Goal: Transaction & Acquisition: Book appointment/travel/reservation

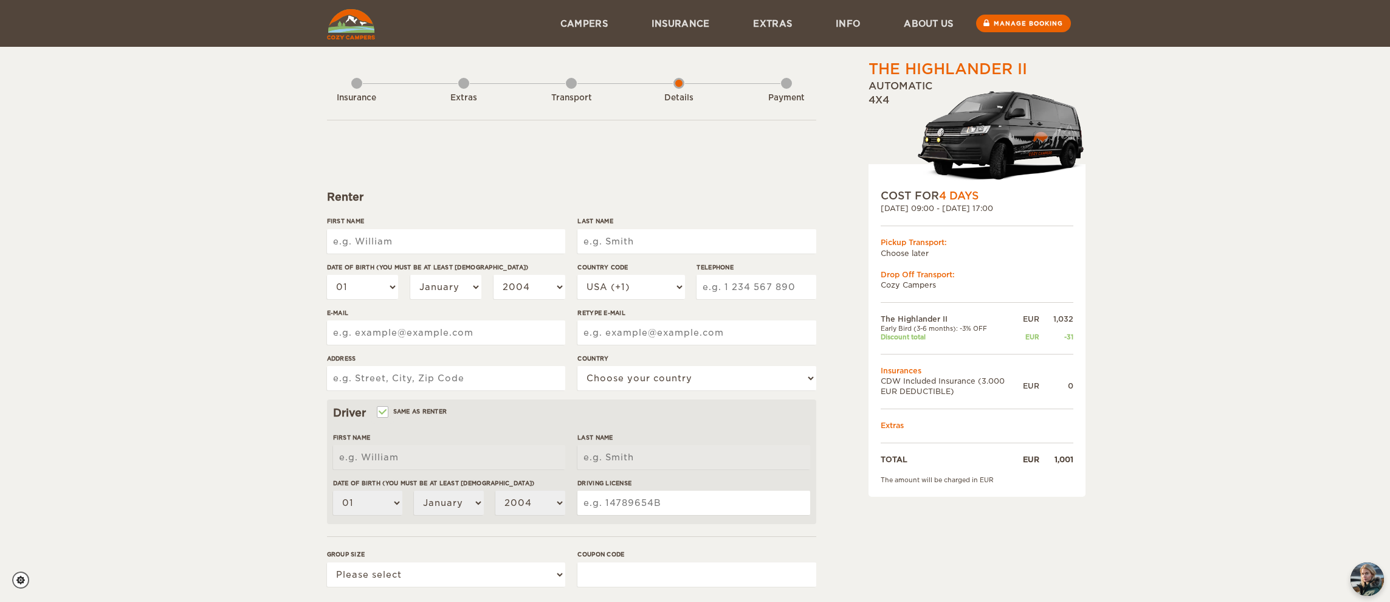
click at [417, 250] on input "First Name" at bounding box center [446, 241] width 238 height 24
type input "Helgi"
type input "Helgason"
select select "354"
type input "6613899"
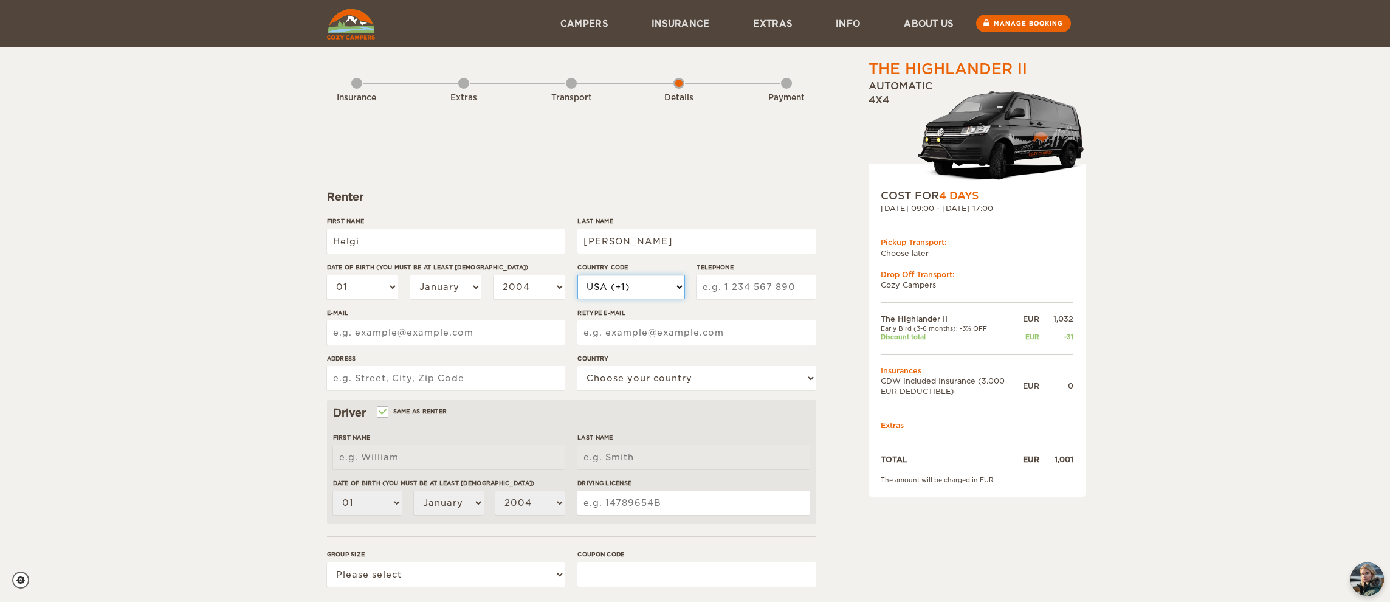
type input "helgivilberg@gmail.com"
type input "Viðarás 31"
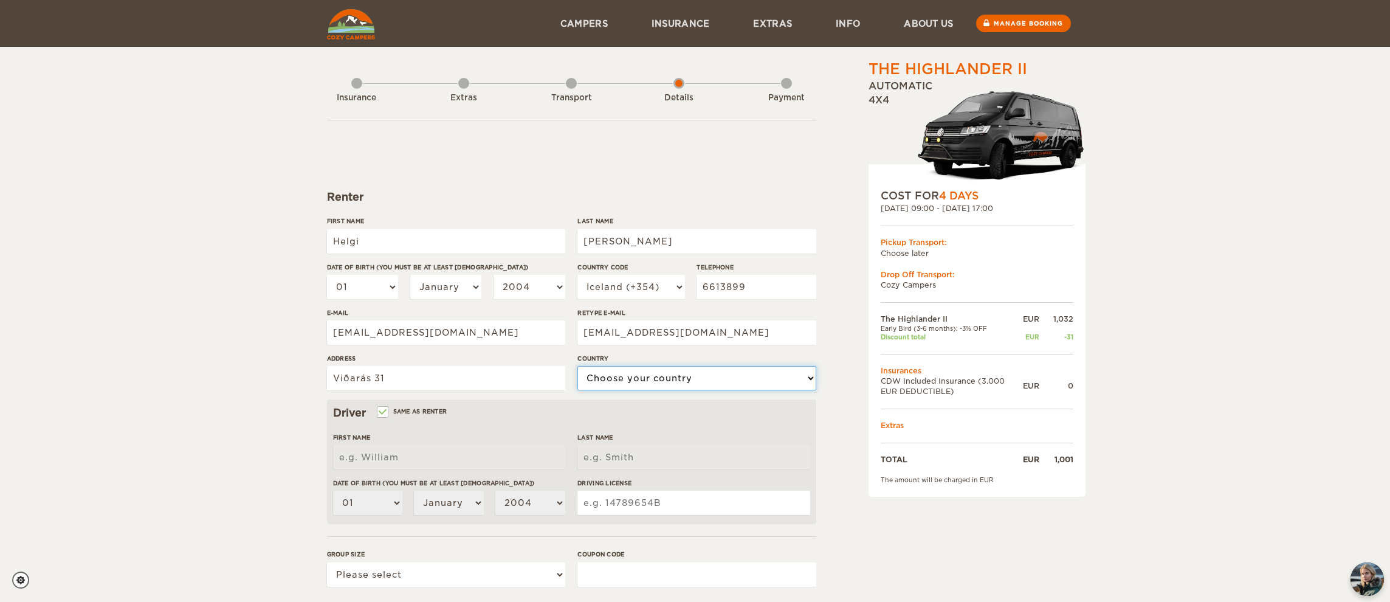
select select "93"
type input "Helgi"
type input "Helgason"
click at [633, 246] on input "Helgason" at bounding box center [696, 241] width 238 height 24
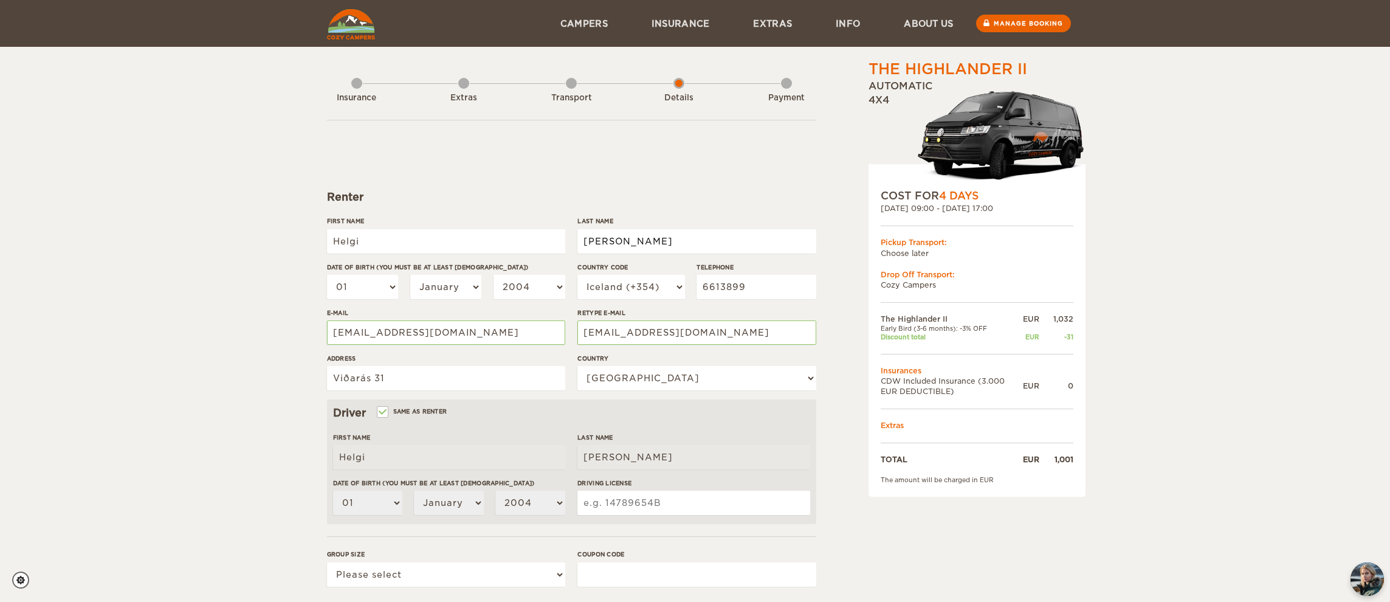
click at [633, 246] on input "Helgason" at bounding box center [696, 241] width 238 height 24
type input "prufar"
select select "10"
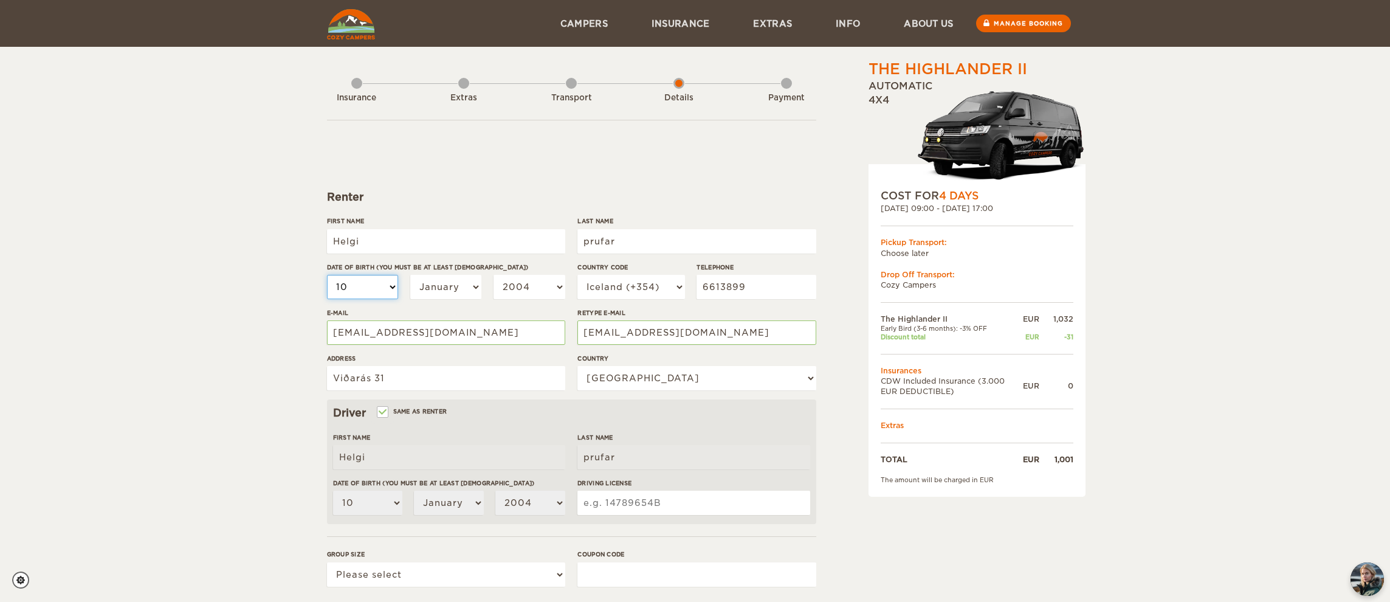
select select "17"
select select "03"
select select "05"
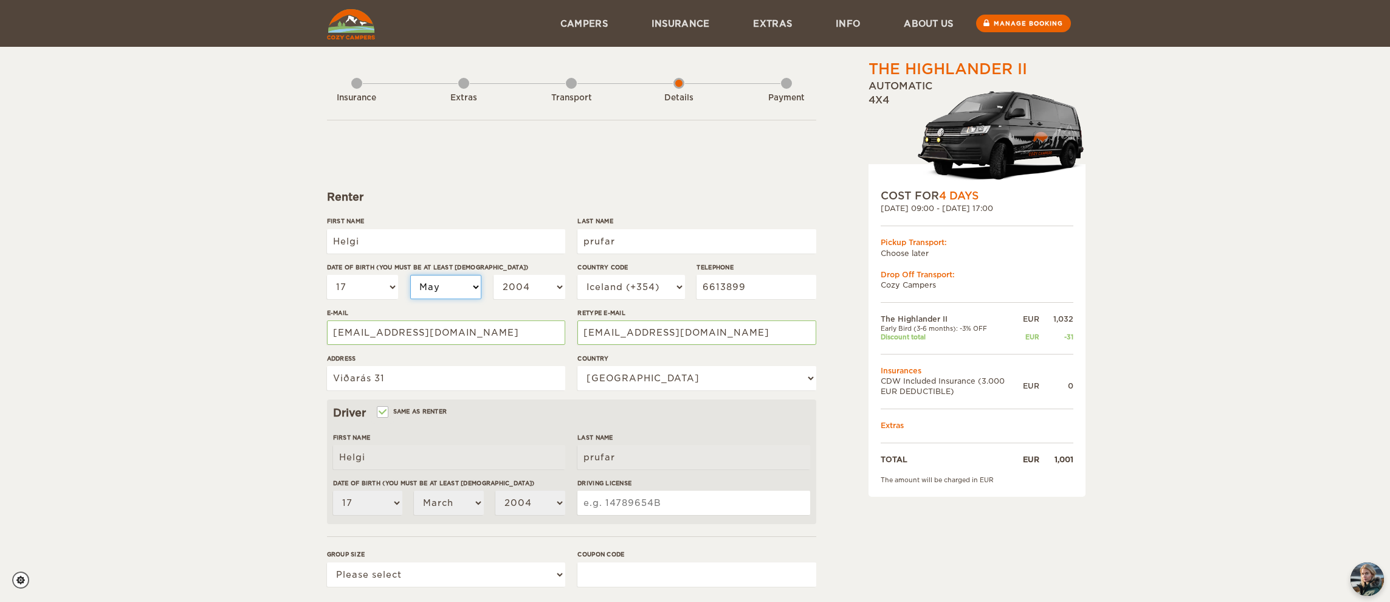
select select "05"
select select "1999"
select select "1989"
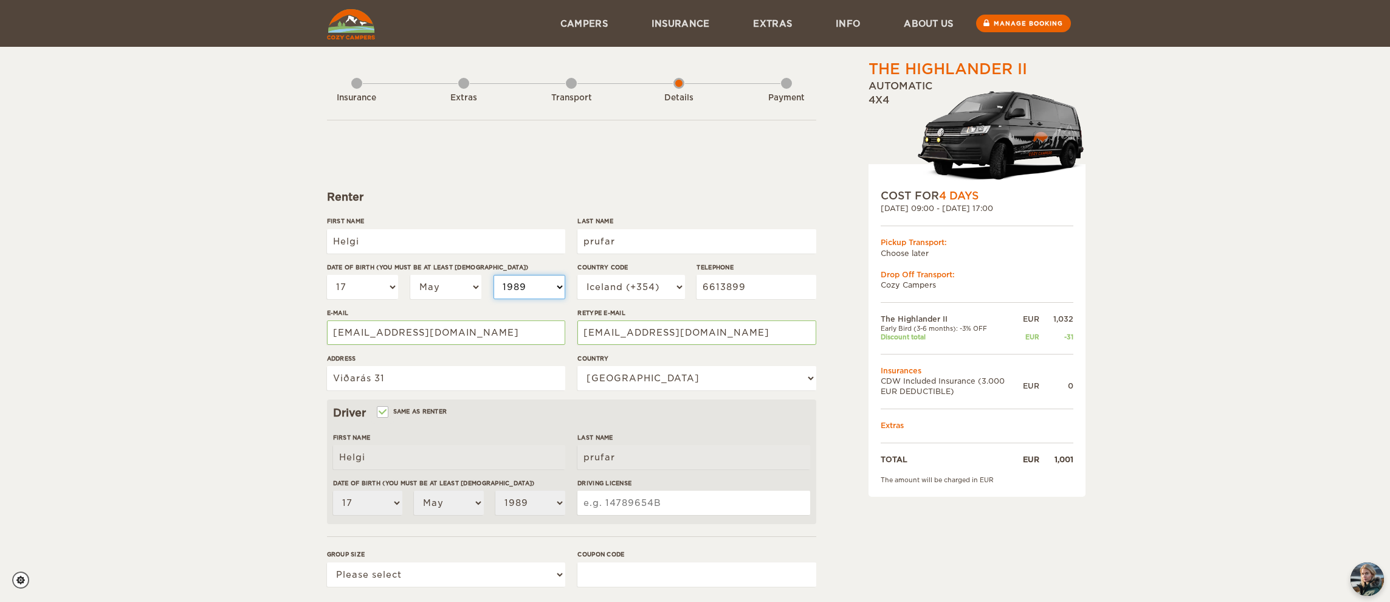
select select "1984"
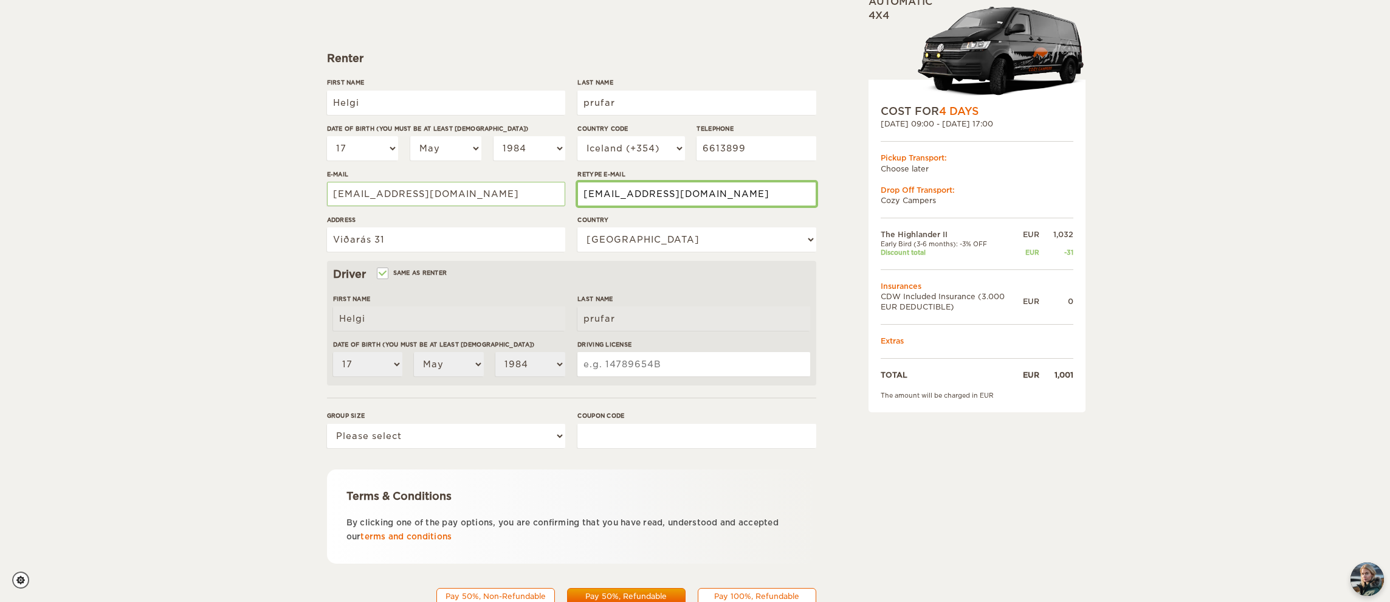
scroll to position [188, 0]
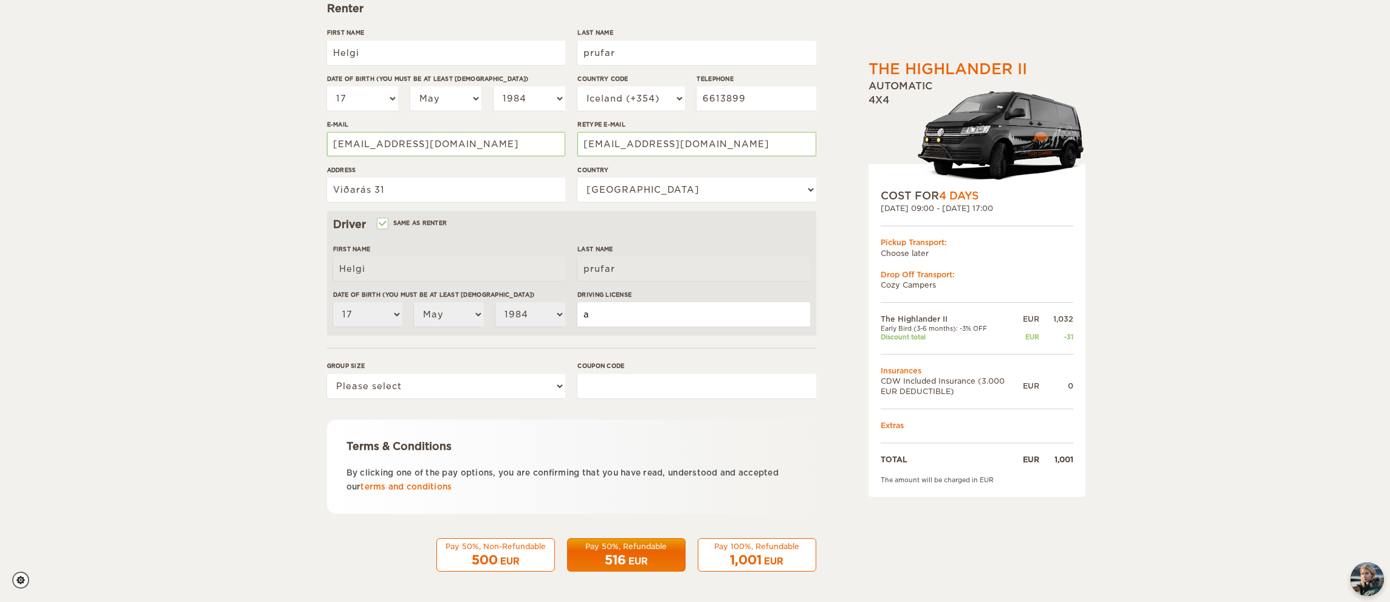
type input "a"
select select "1"
click at [757, 548] on div "Pay 100%, Refundable" at bounding box center [757, 546] width 103 height 10
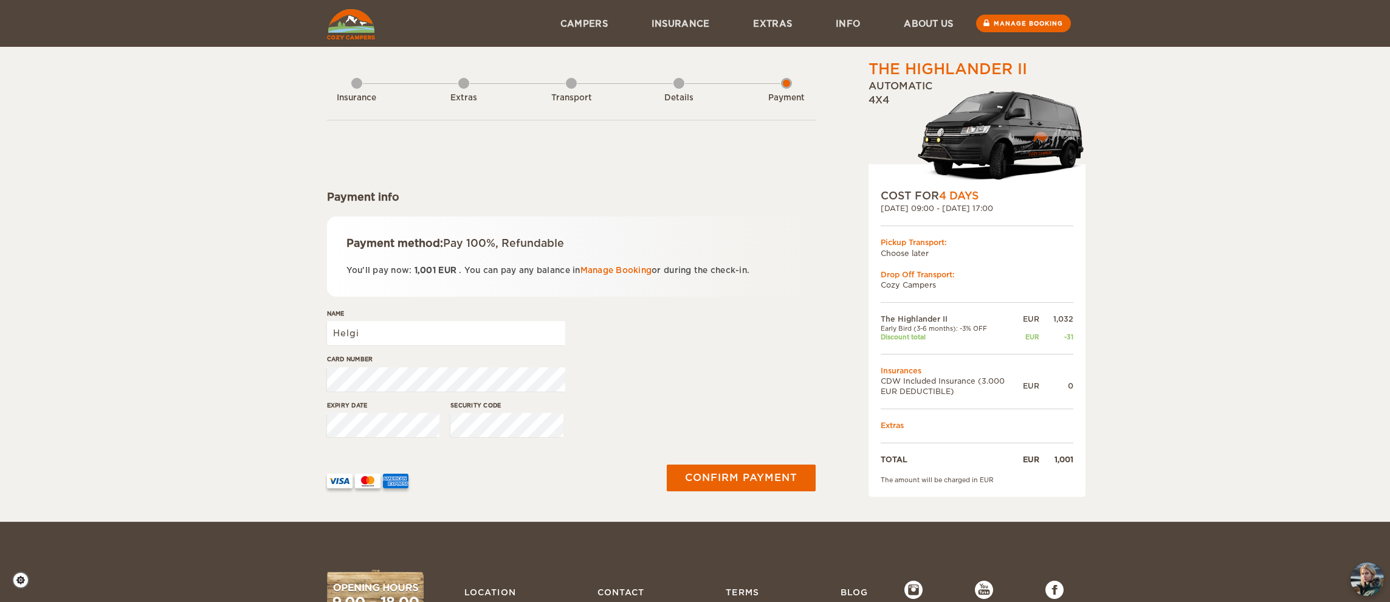
drag, startPoint x: 665, startPoint y: 408, endPoint x: 716, endPoint y: 456, distance: 70.1
click at [666, 408] on div "Expiry date Security code" at bounding box center [571, 423] width 489 height 46
click at [756, 476] on button "Confirm payment" at bounding box center [741, 477] width 153 height 27
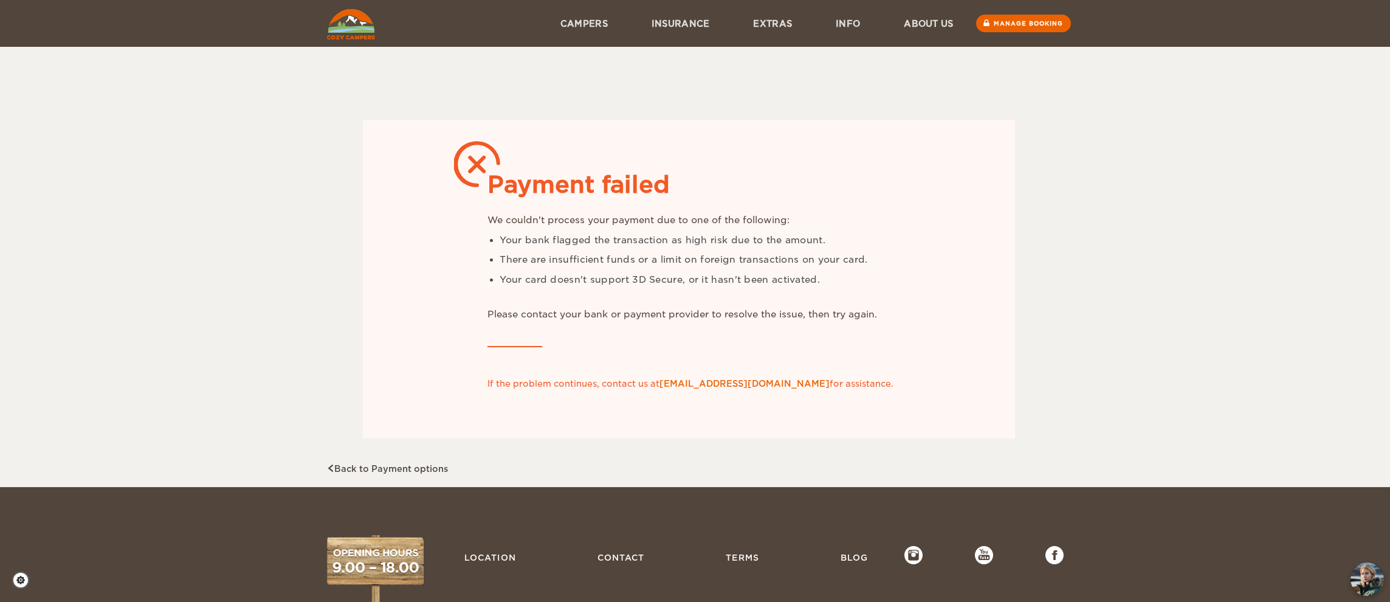
click at [1167, 314] on div "Payment failed We couldn't process your payment due to one of the following: Yo…" at bounding box center [695, 243] width 1390 height 487
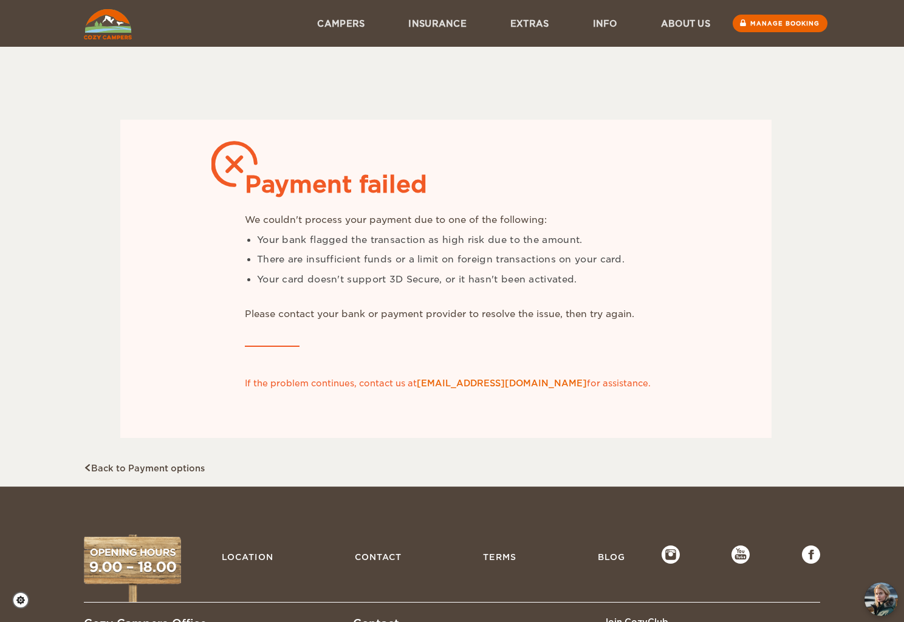
click at [93, 204] on div "Payment failed We couldn't process your payment due to one of the following: Yo…" at bounding box center [446, 267] width 724 height 416
